Goal: Complete application form

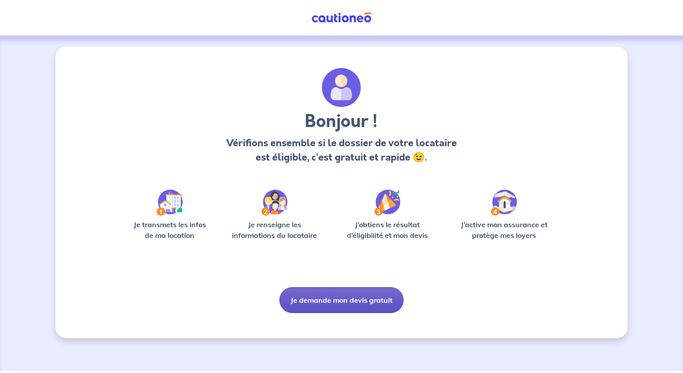
click at [334, 292] on button "Je demande mon devis gratuit" at bounding box center [341, 300] width 124 height 26
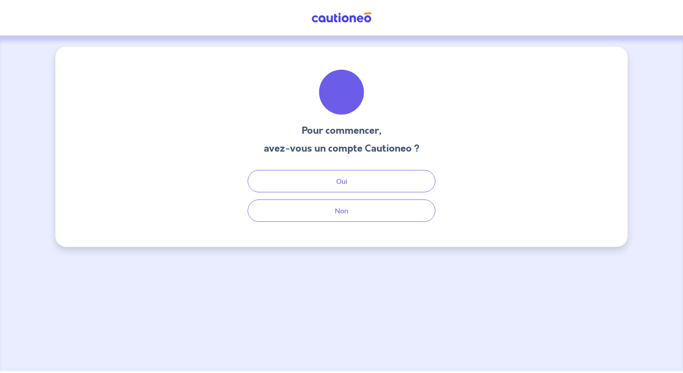
click at [340, 223] on div "Pour commencer, avez-vous un compte Cautioneo ? Oui Non" at bounding box center [341, 146] width 572 height 200
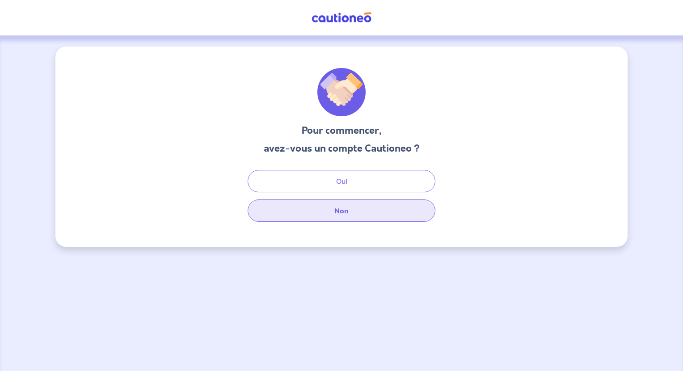
click at [340, 210] on button "Non" at bounding box center [341, 210] width 188 height 22
